Goal: Book appointment/travel/reservation

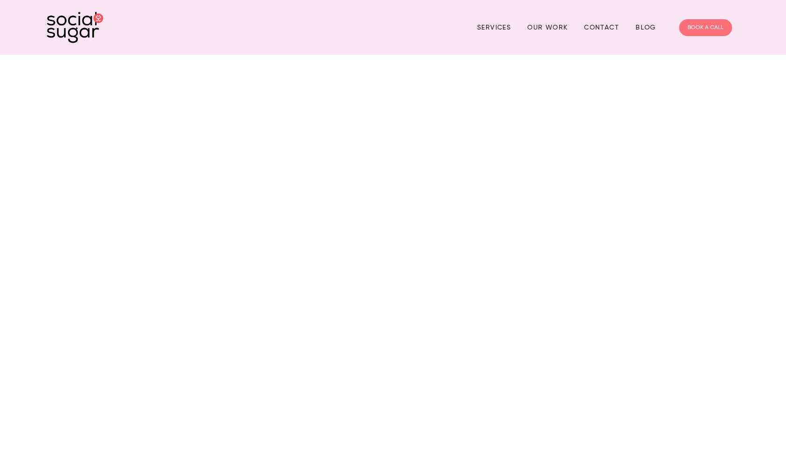
click at [698, 28] on link "BOOK A CALL" at bounding box center [705, 27] width 53 height 17
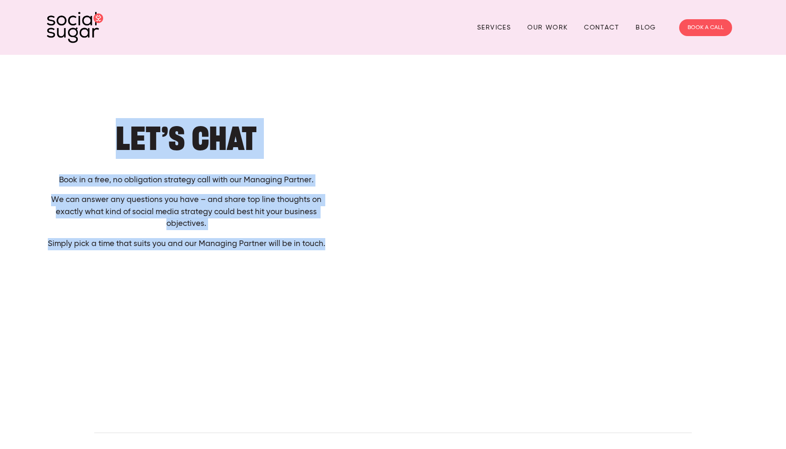
drag, startPoint x: 117, startPoint y: 131, endPoint x: 324, endPoint y: 247, distance: 237.4
click at [324, 247] on div "Let’s Chat Book in a free, no obligation strategy call with our Managing Partne…" at bounding box center [186, 187] width 279 height 126
copy div "Let’s Chat Book in a free, no obligation strategy call with our Managing Partne…"
click at [228, 224] on p "We can answer any questions you have – and share top line thoughts on exactly w…" at bounding box center [186, 212] width 279 height 36
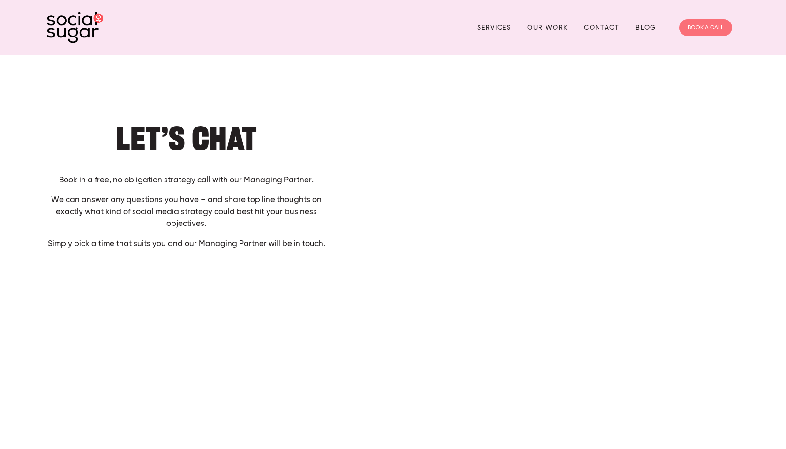
click at [704, 27] on link "BOOK A CALL" at bounding box center [705, 27] width 53 height 17
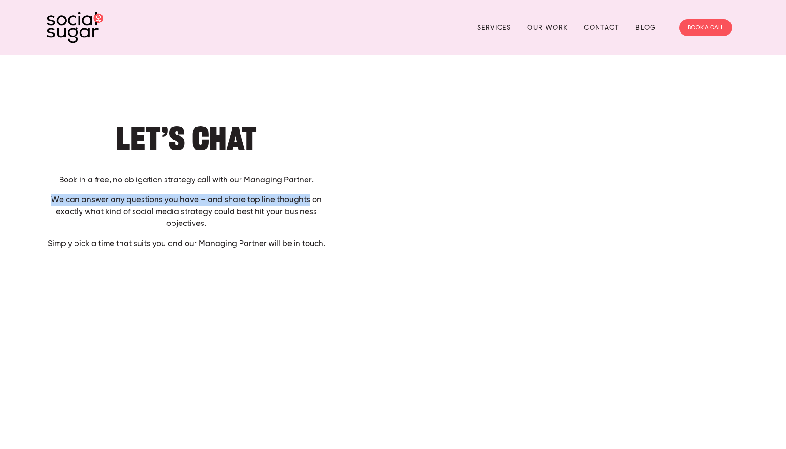
drag, startPoint x: 53, startPoint y: 198, endPoint x: 308, endPoint y: 199, distance: 254.9
click at [308, 199] on p "We can answer any questions you have – and share top line thoughts on exactly w…" at bounding box center [186, 212] width 279 height 36
copy p "We can answer any questions you have – and share top line thoughts"
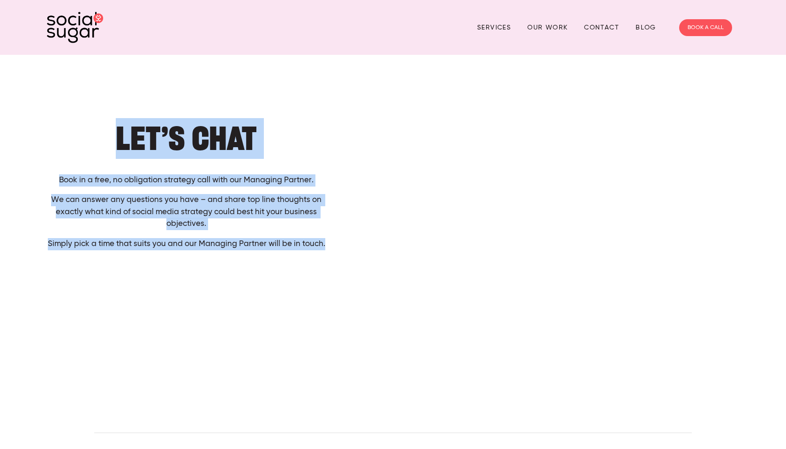
drag, startPoint x: 118, startPoint y: 132, endPoint x: 336, endPoint y: 246, distance: 246.2
click at [336, 246] on div "Let’s Chat Book in a free, no obligation strategy call with our Managing Partne…" at bounding box center [393, 256] width 708 height 328
copy div "Let’s Chat Book in a free, no obligation strategy call with our Managing Partne…"
click at [242, 276] on div "Let’s Chat Book in a free, no obligation strategy call with our Managing Partne…" at bounding box center [393, 256] width 708 height 328
drag, startPoint x: 326, startPoint y: 244, endPoint x: 113, endPoint y: 130, distance: 241.2
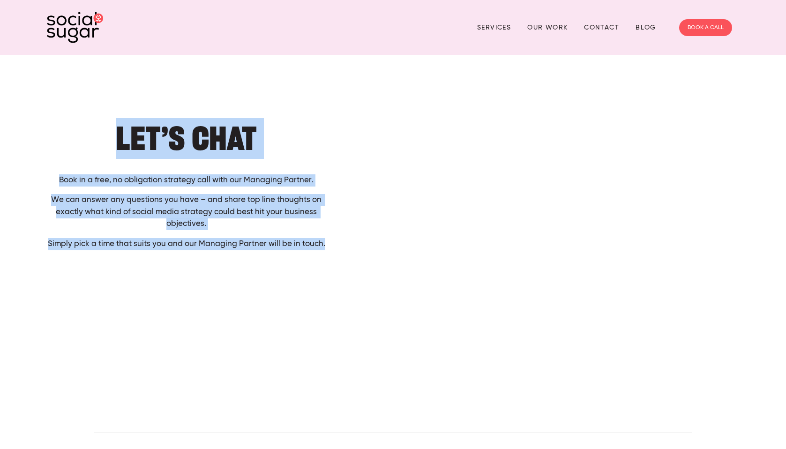
click at [113, 130] on div "Let’s Chat Book in a free, no obligation strategy call with our Managing Partne…" at bounding box center [186, 186] width 295 height 141
copy div "Let’s Chat Book in a free, no obligation strategy call with our Managing Partne…"
